Goal: Task Accomplishment & Management: Manage account settings

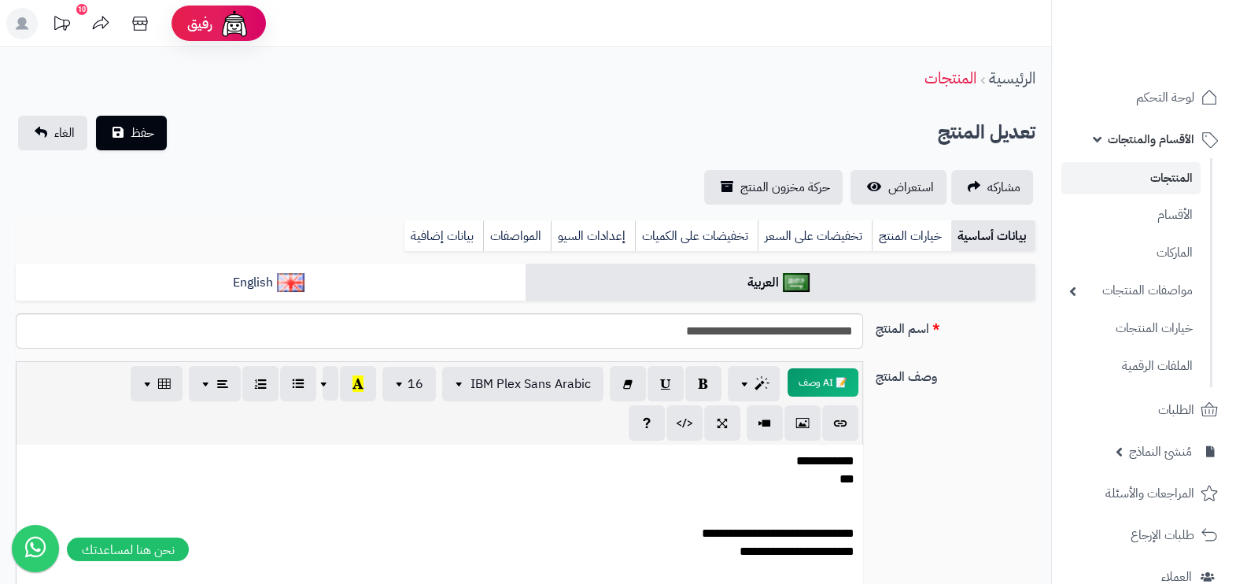
scroll to position [0, 15]
click at [1170, 139] on span "الأقسام والمنتجات" at bounding box center [1151, 139] width 87 height 22
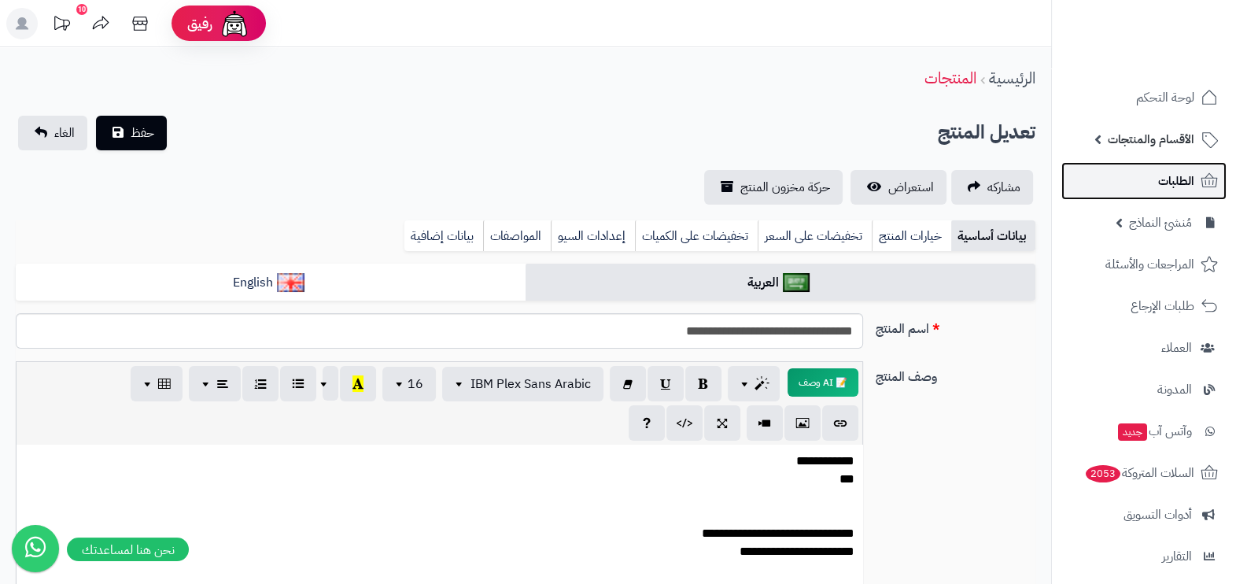
click at [1187, 180] on span "الطلبات" at bounding box center [1176, 181] width 36 height 22
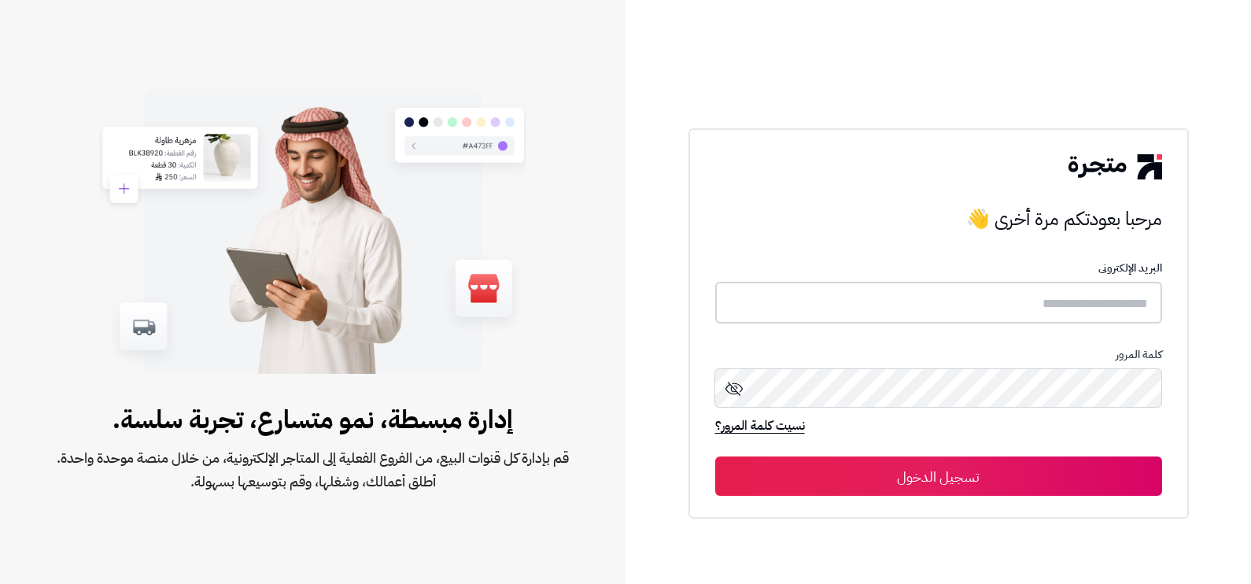
type input "**********"
click at [838, 471] on button "تسجيل الدخول" at bounding box center [938, 475] width 447 height 39
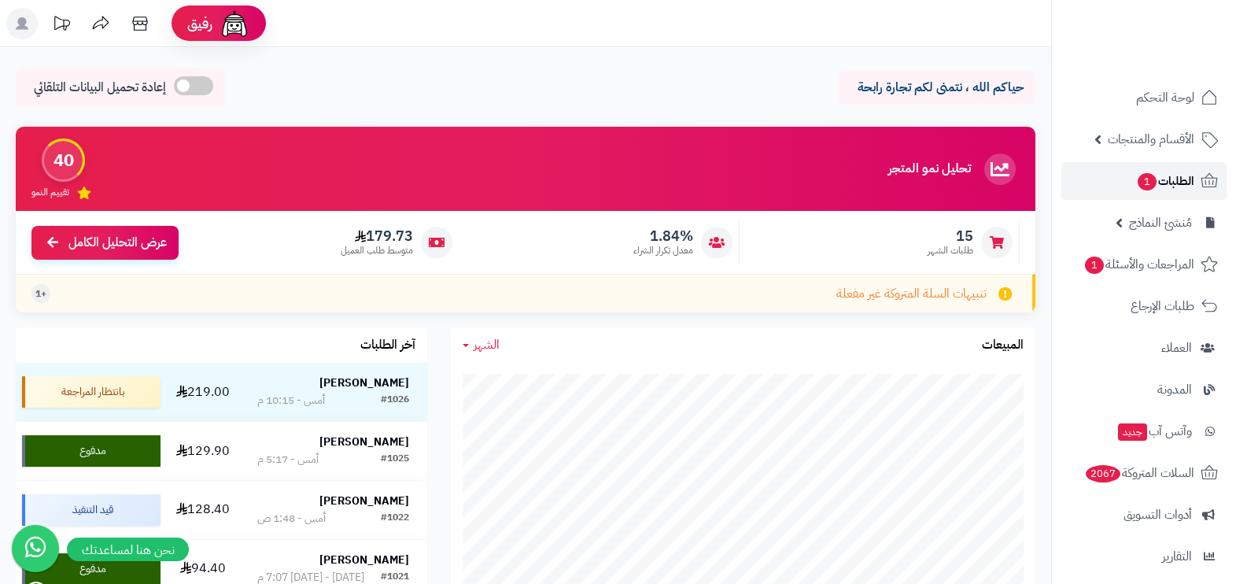
click at [1165, 164] on link "الطلبات 1" at bounding box center [1143, 181] width 165 height 38
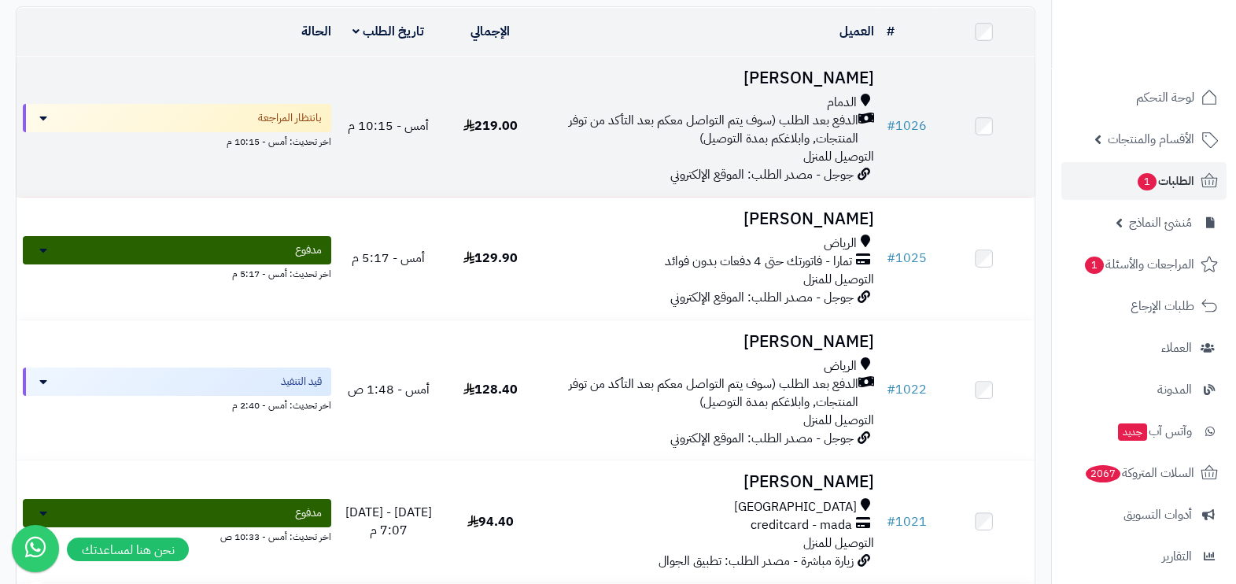
scroll to position [188, 0]
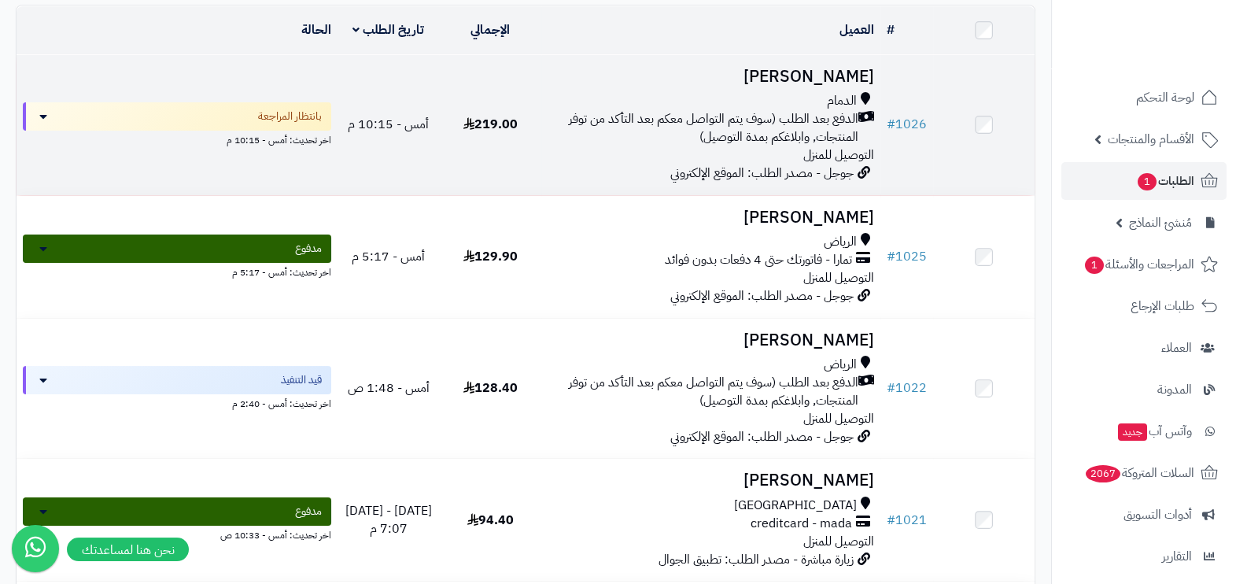
click at [773, 115] on span "الدفع بعد الطلب (سوف يتم التواصل معكم بعد التأكد من توفر المنتجات, وابلاغكم بمد…" at bounding box center [703, 128] width 311 height 36
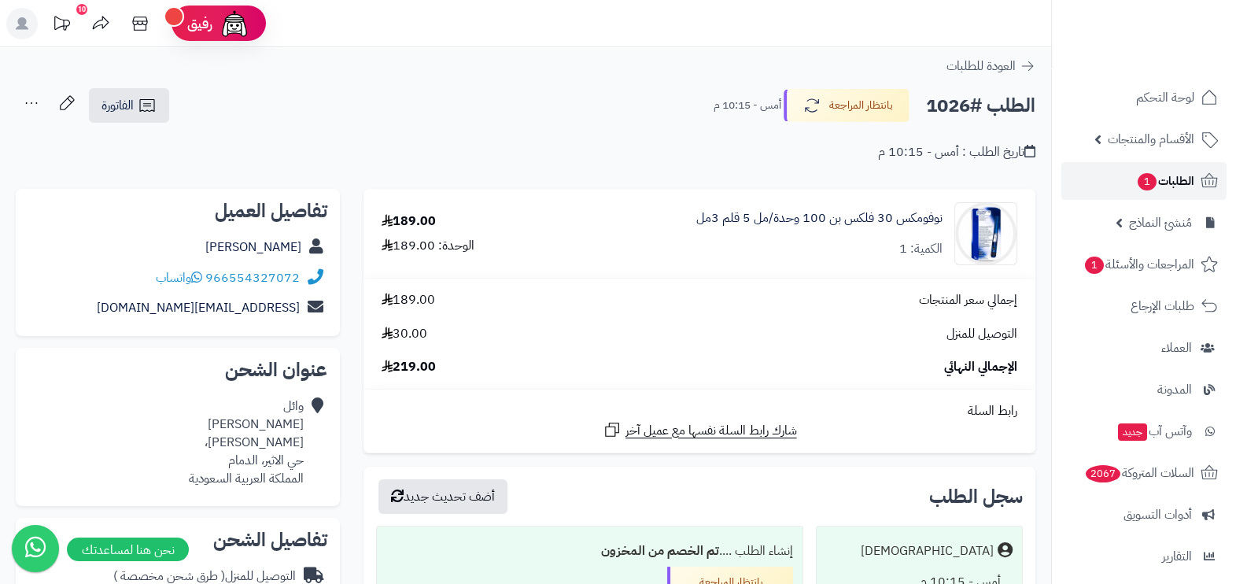
click at [1167, 179] on span "الطلبات 1" at bounding box center [1165, 181] width 58 height 22
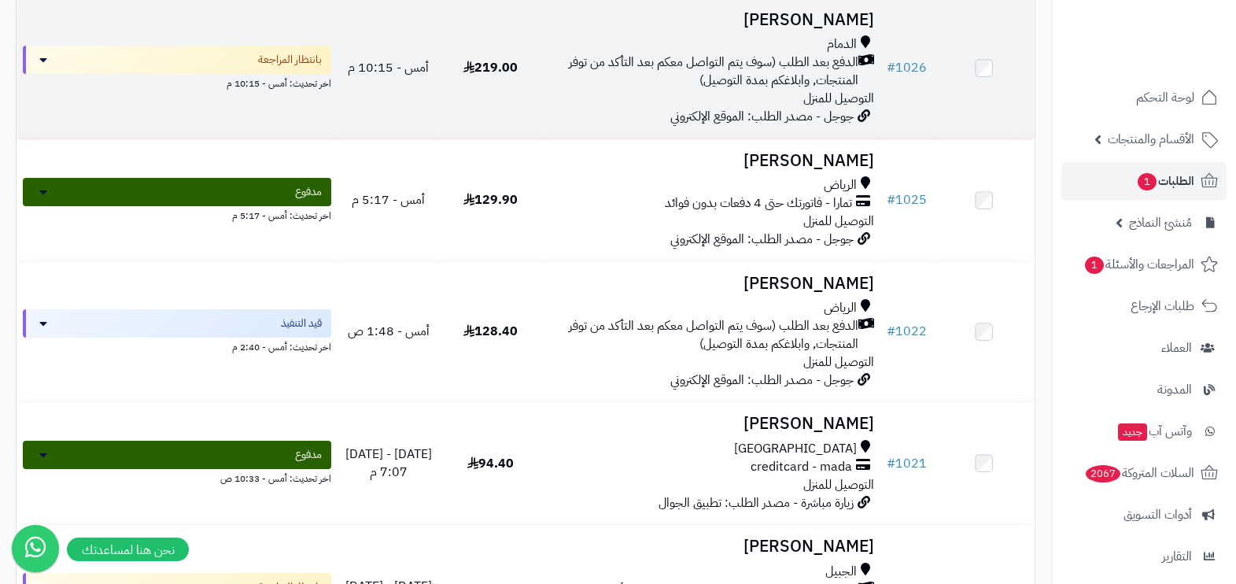
scroll to position [245, 0]
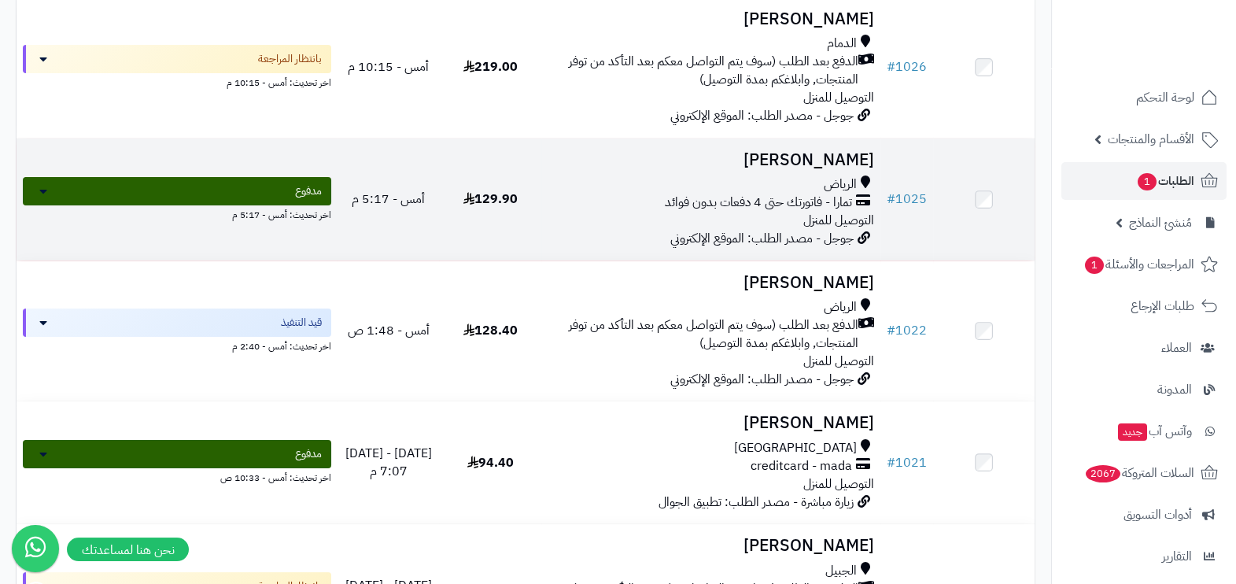
click at [804, 214] on span "التوصيل للمنزل" at bounding box center [838, 220] width 71 height 19
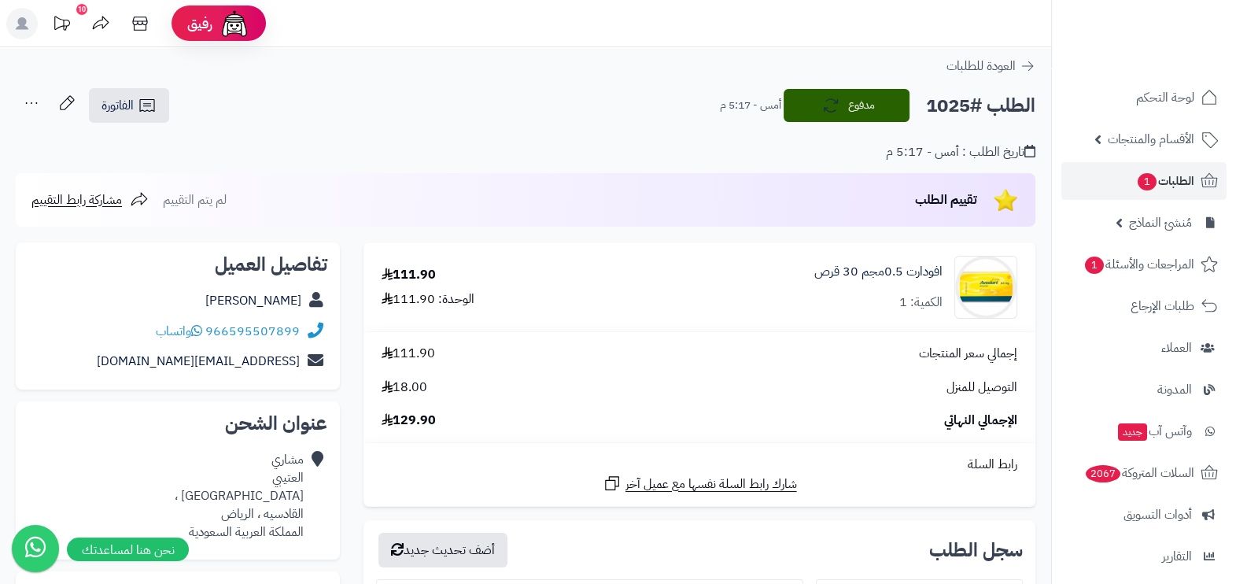
drag, startPoint x: 228, startPoint y: 305, endPoint x: 303, endPoint y: 305, distance: 74.8
click at [303, 305] on div "[PERSON_NAME]" at bounding box center [177, 301] width 299 height 31
copy link "[PERSON_NAME]"
